Goal: Transaction & Acquisition: Book appointment/travel/reservation

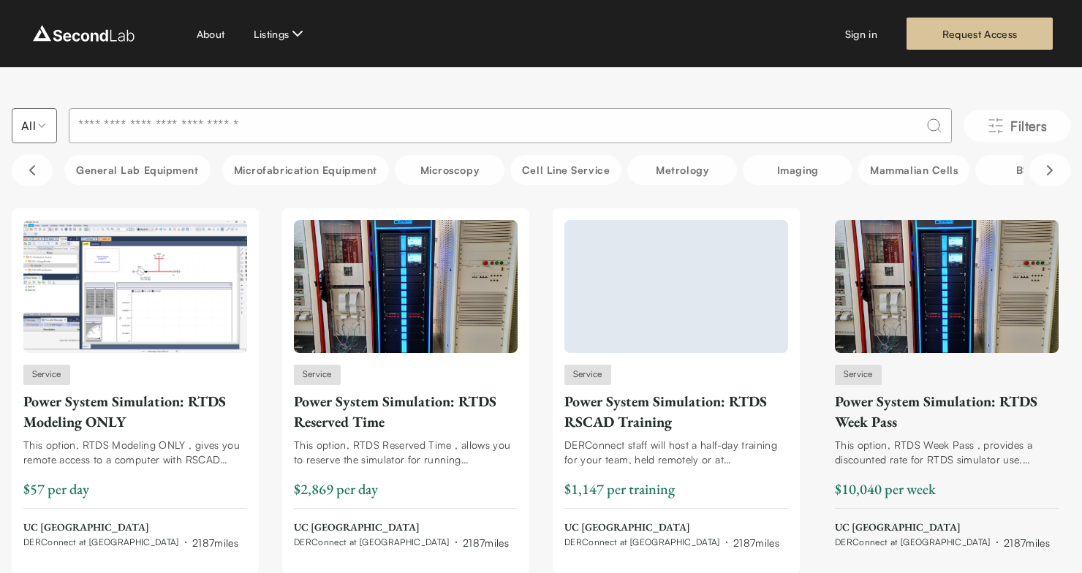
click at [850, 425] on div "Power System Simulation: RTDS Week Pass" at bounding box center [947, 411] width 224 height 41
click at [994, 127] on icon "Filters" at bounding box center [996, 126] width 18 height 18
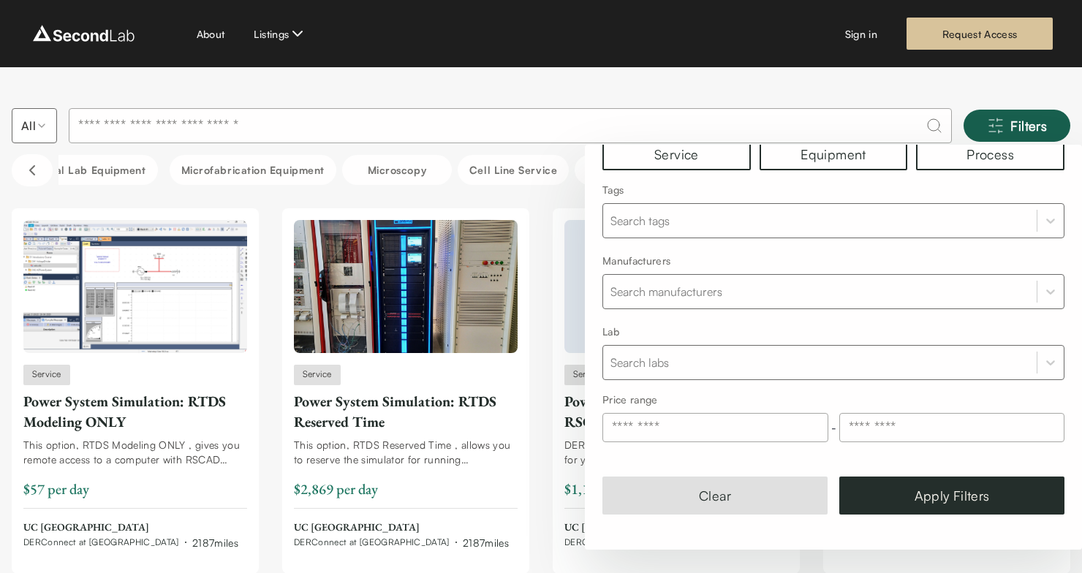
scroll to position [90, 0]
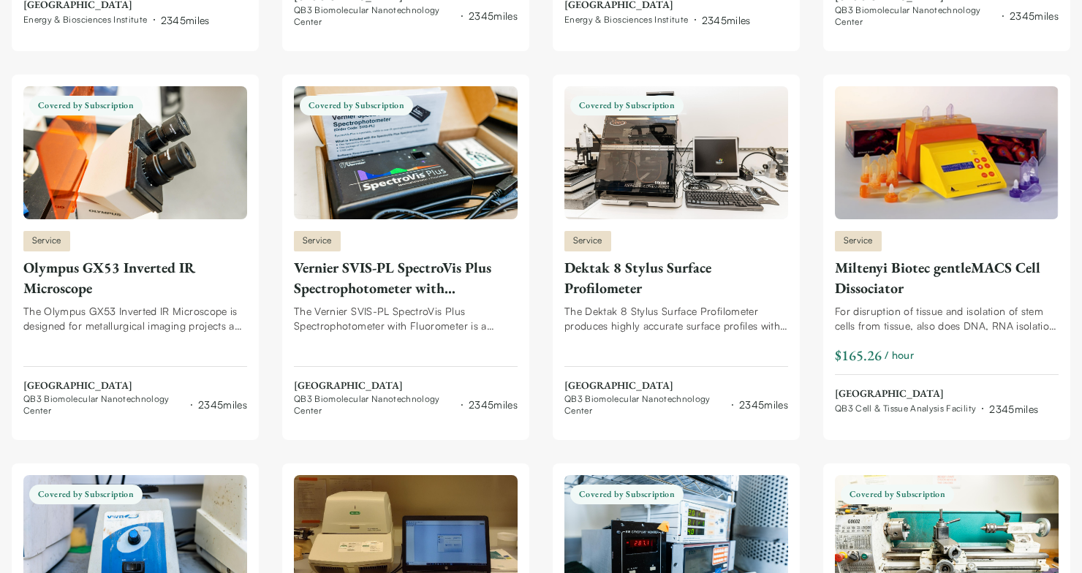
scroll to position [4053, 0]
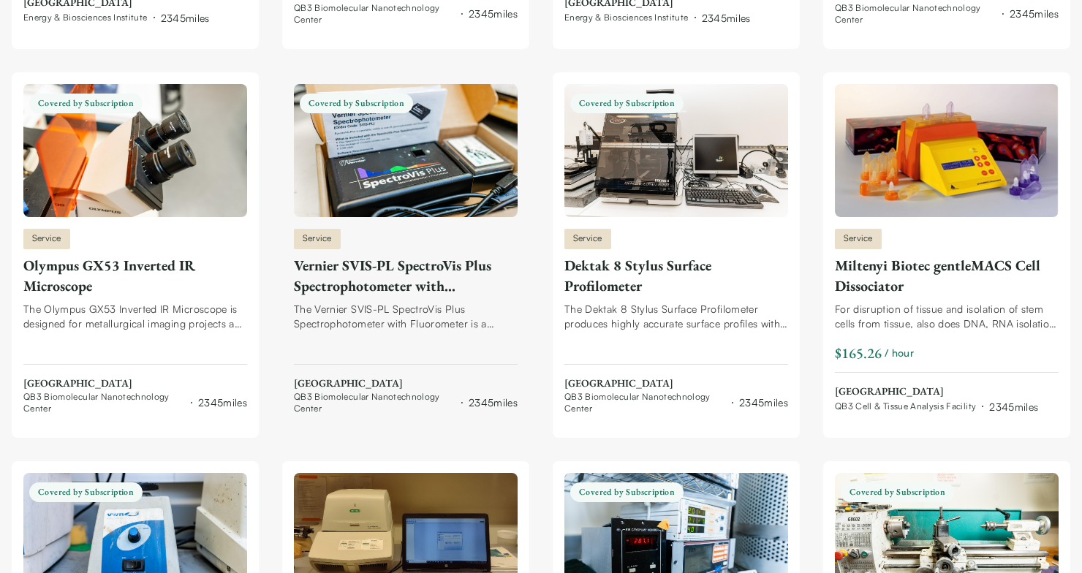
click at [406, 259] on div "Vernier SVIS-PL SpectroVis Plus Spectrophotometer with Fluorometer" at bounding box center [406, 275] width 224 height 41
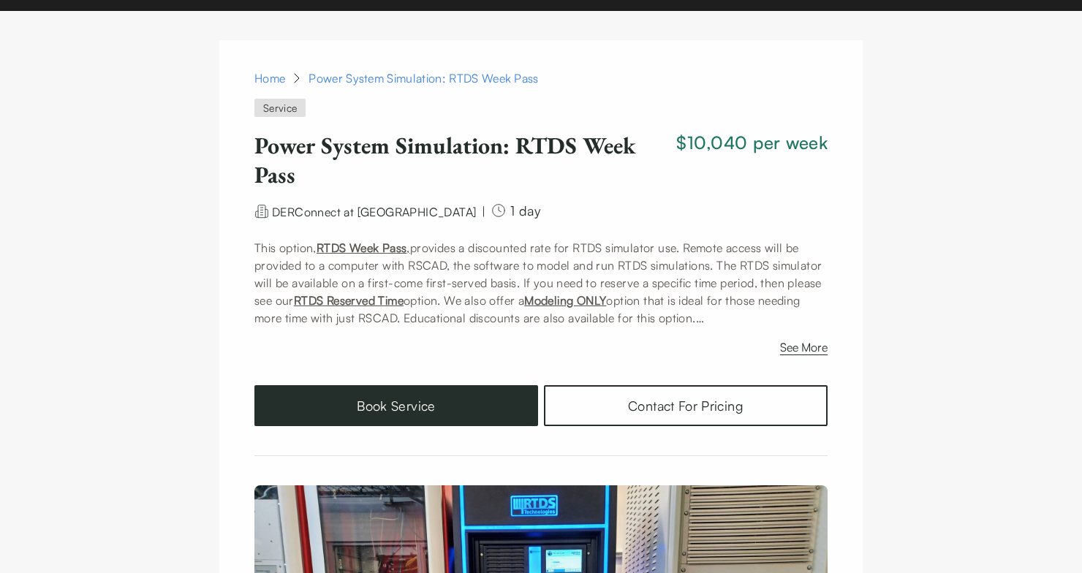
scroll to position [64, 0]
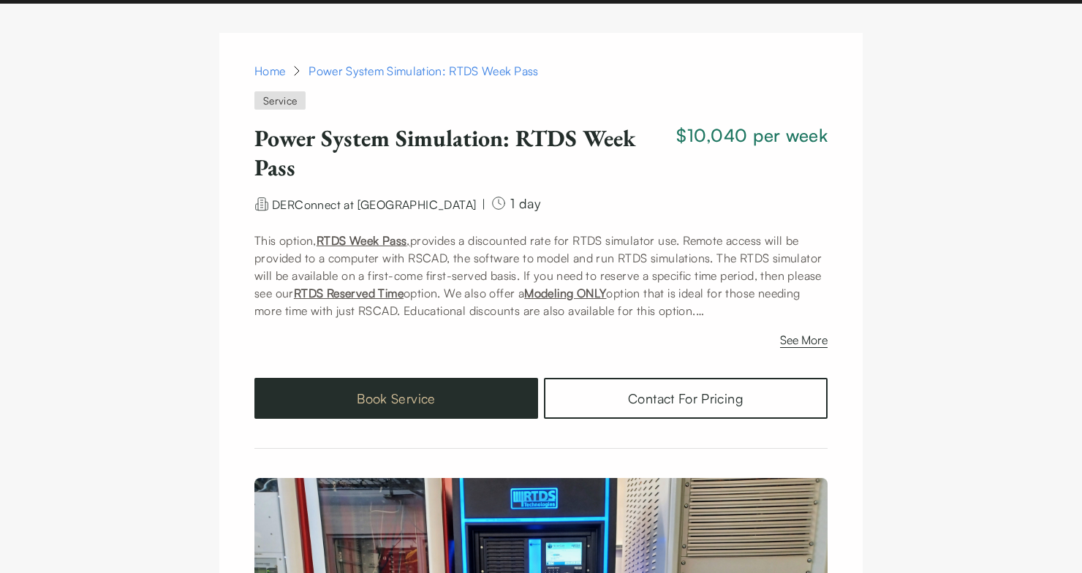
click at [502, 389] on button "Book Service" at bounding box center [396, 398] width 284 height 41
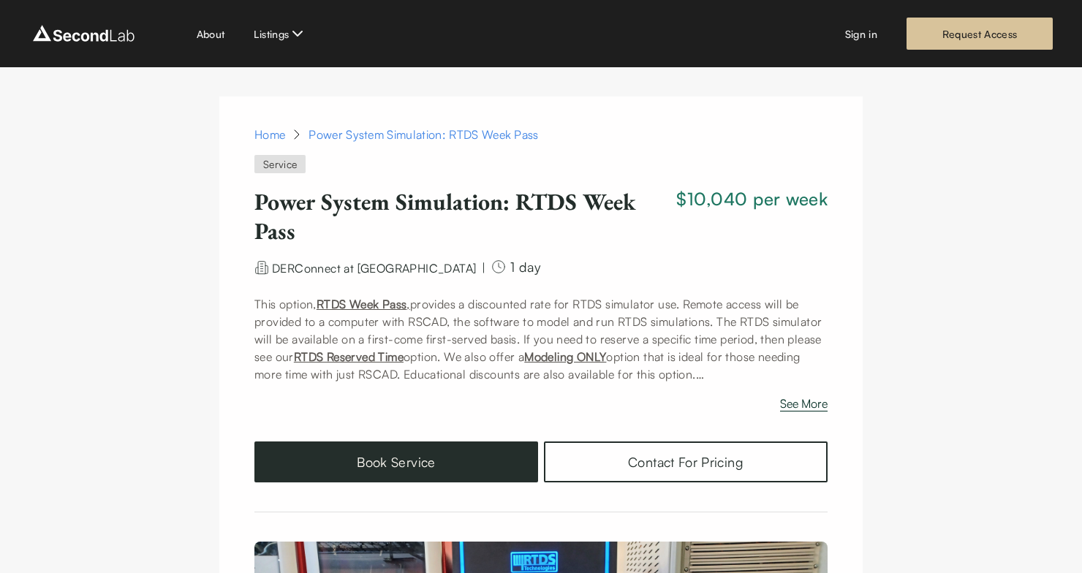
click at [805, 403] on button "See More" at bounding box center [804, 406] width 48 height 23
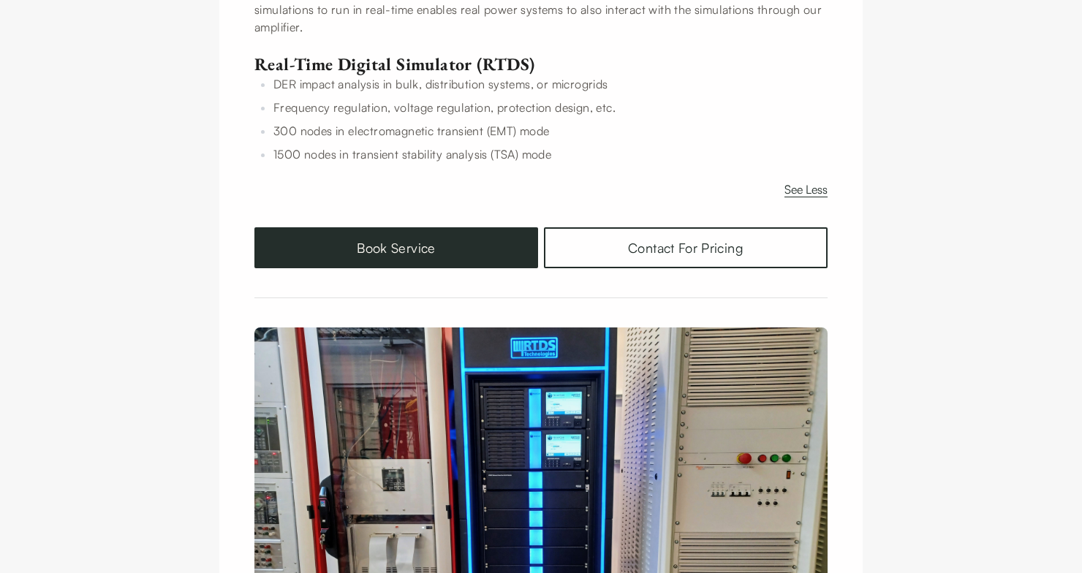
scroll to position [437, 0]
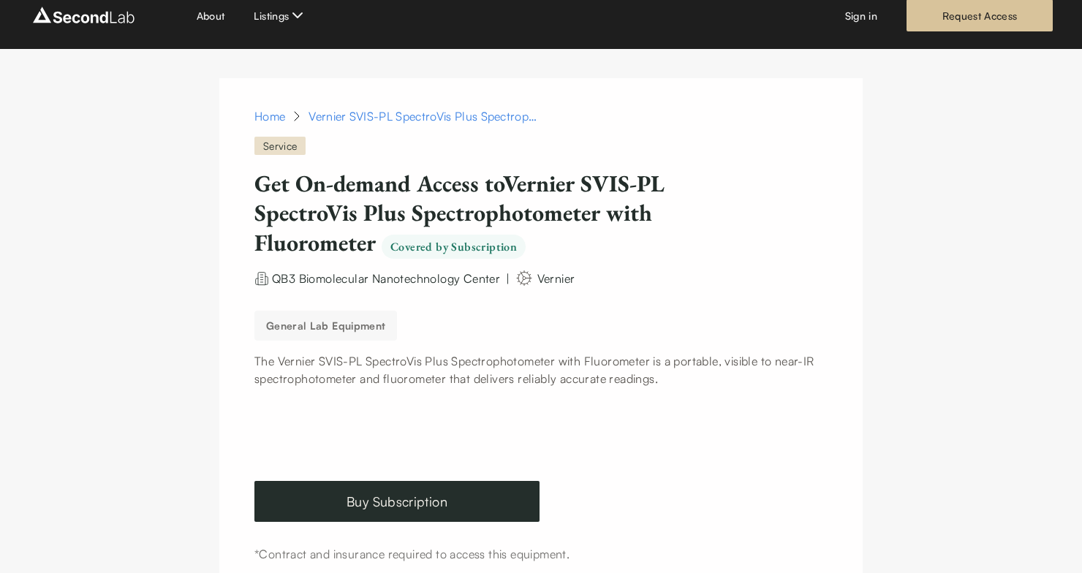
scroll to position [17, 0]
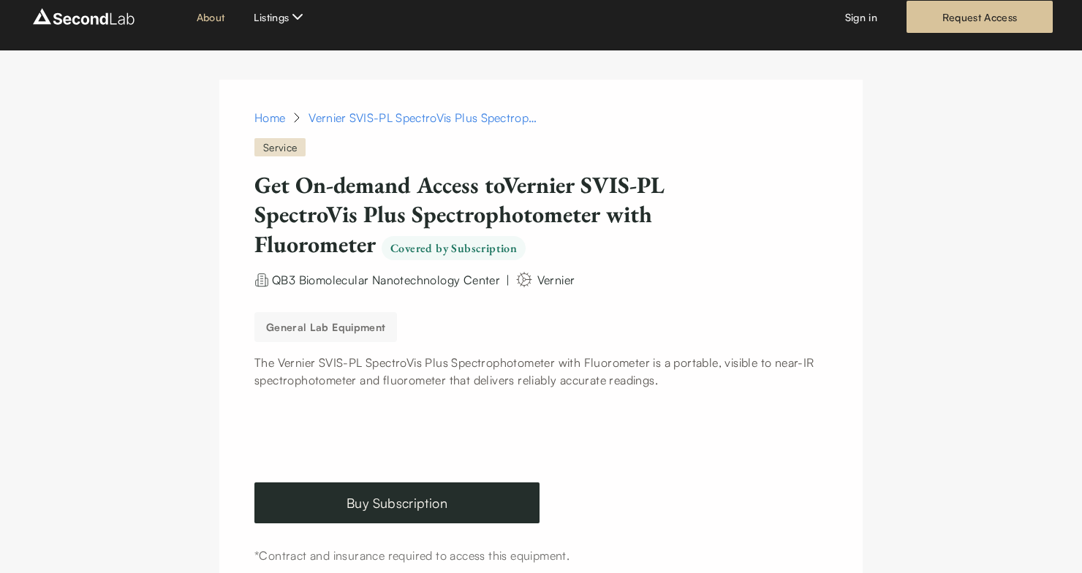
click at [216, 23] on link "About" at bounding box center [211, 17] width 29 height 15
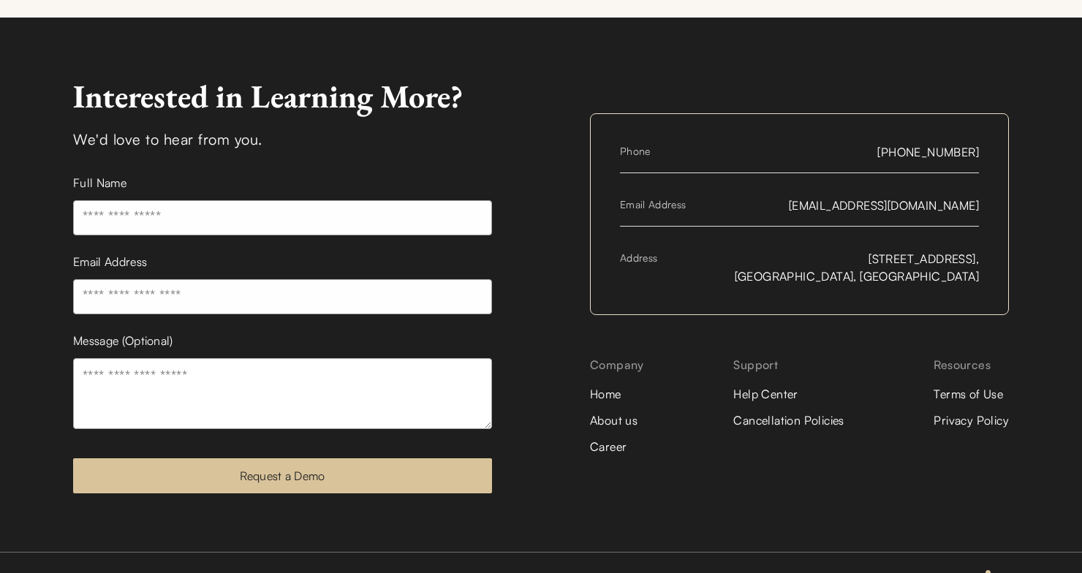
scroll to position [2540, 0]
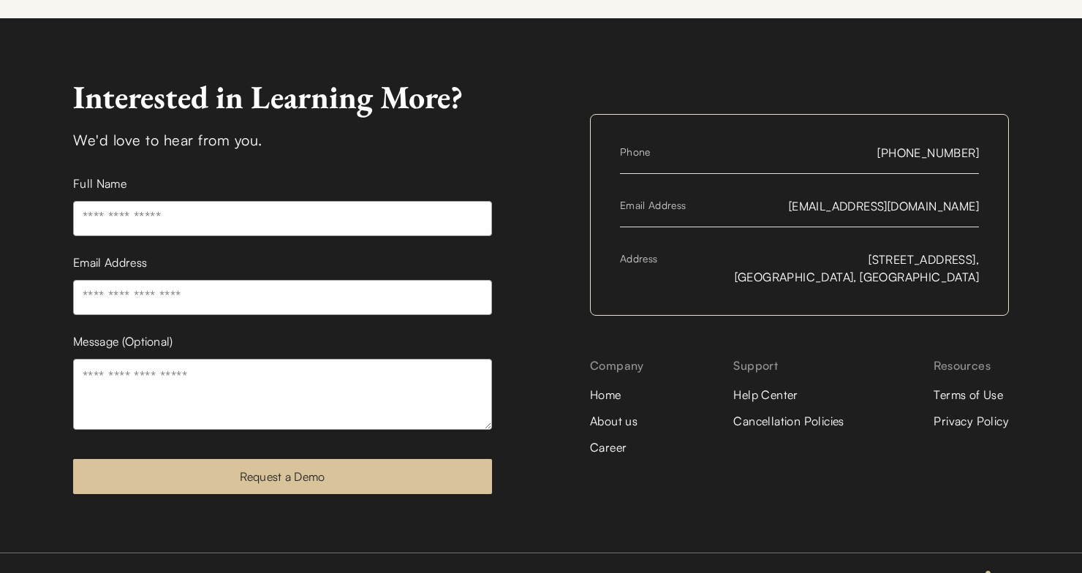
click at [969, 386] on link "Terms of Use" at bounding box center [971, 395] width 75 height 18
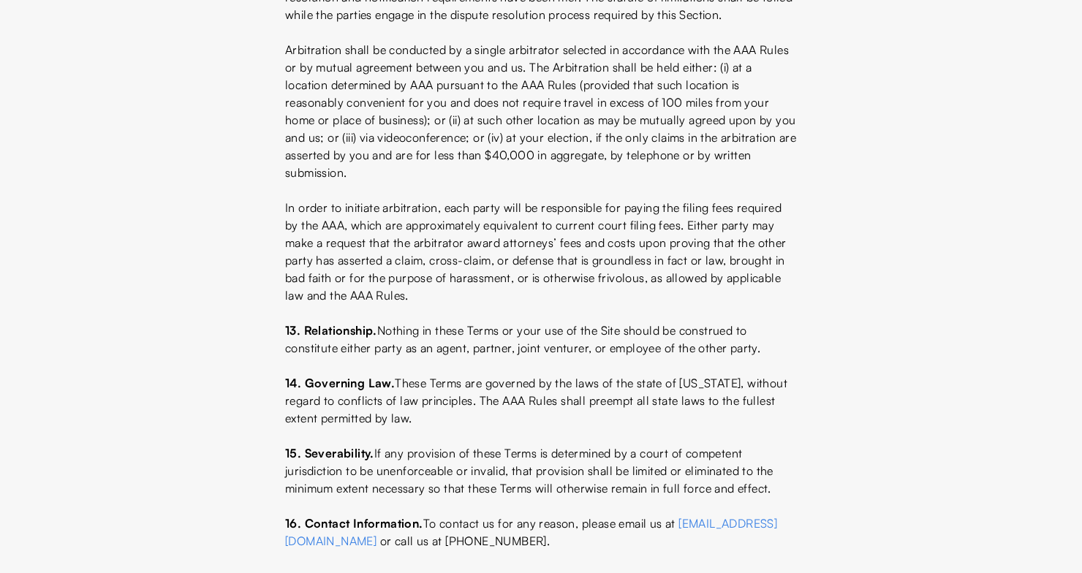
scroll to position [2812, 0]
